Goal: Task Accomplishment & Management: Manage account settings

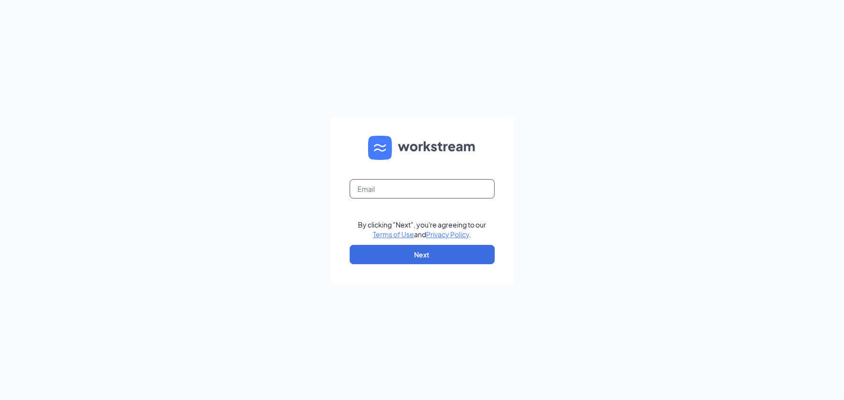
drag, startPoint x: 377, startPoint y: 180, endPoint x: 383, endPoint y: 193, distance: 14.3
click at [378, 180] on input "text" at bounding box center [422, 188] width 145 height 19
type input "[EMAIL_ADDRESS][DOMAIN_NAME]"
click at [414, 253] on button "Next" at bounding box center [422, 254] width 145 height 19
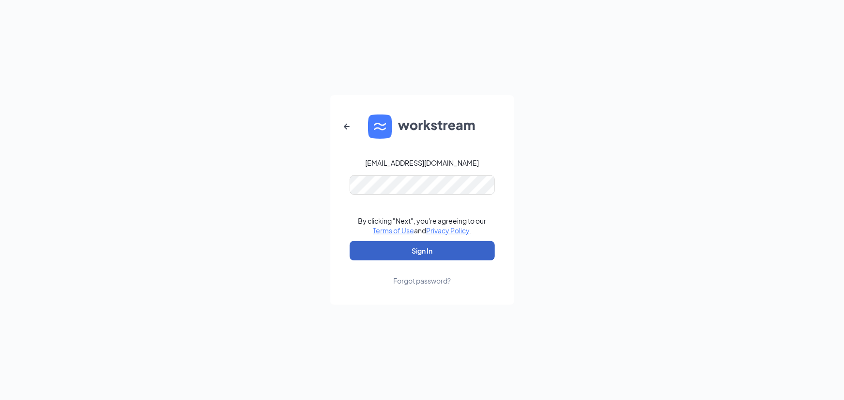
click at [406, 248] on button "Sign In" at bounding box center [422, 250] width 145 height 19
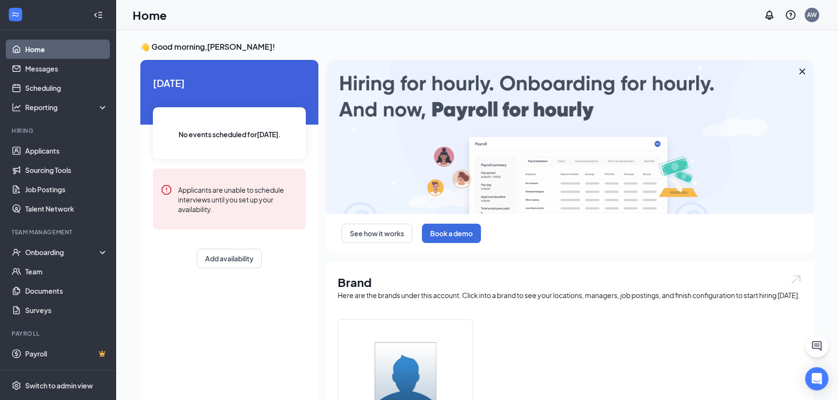
click at [798, 70] on icon "Cross" at bounding box center [802, 72] width 12 height 12
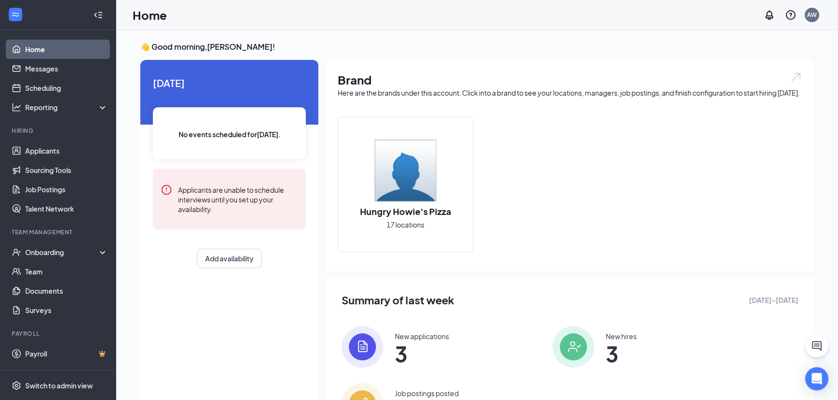
click at [412, 185] on img at bounding box center [405, 171] width 62 height 62
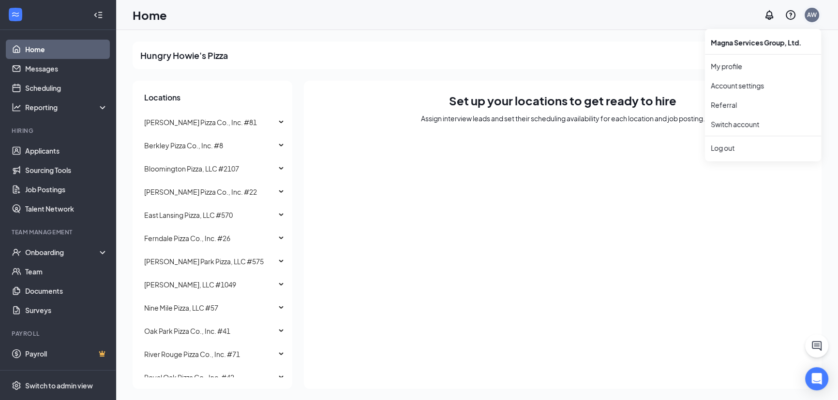
click at [813, 16] on div "AW" at bounding box center [812, 15] width 10 height 8
click at [752, 68] on link "My profile" at bounding box center [763, 66] width 104 height 10
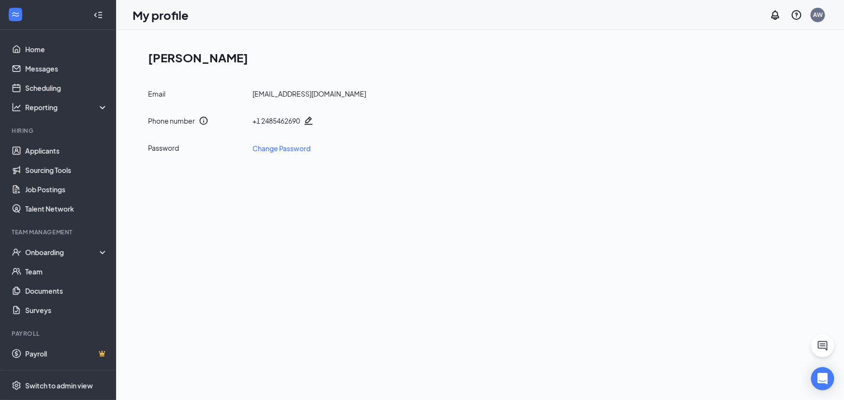
click at [456, 184] on div "[PERSON_NAME] Email [EMAIL_ADDRESS][DOMAIN_NAME] Phone number + [PHONE_NUMBER] …" at bounding box center [480, 215] width 728 height 370
click at [50, 293] on link "Documents" at bounding box center [66, 290] width 83 height 19
